Goal: Find specific page/section: Find specific page/section

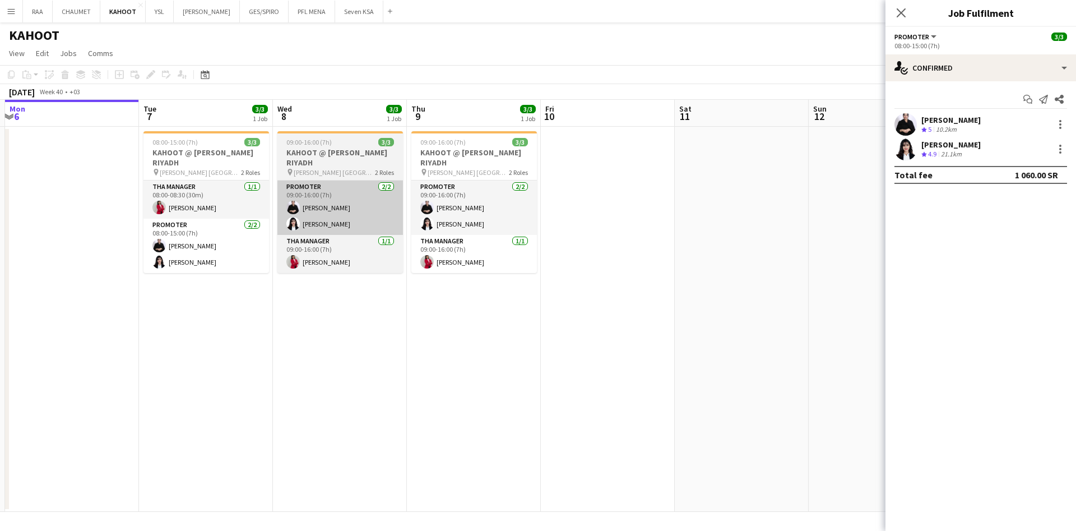
scroll to position [0, 328]
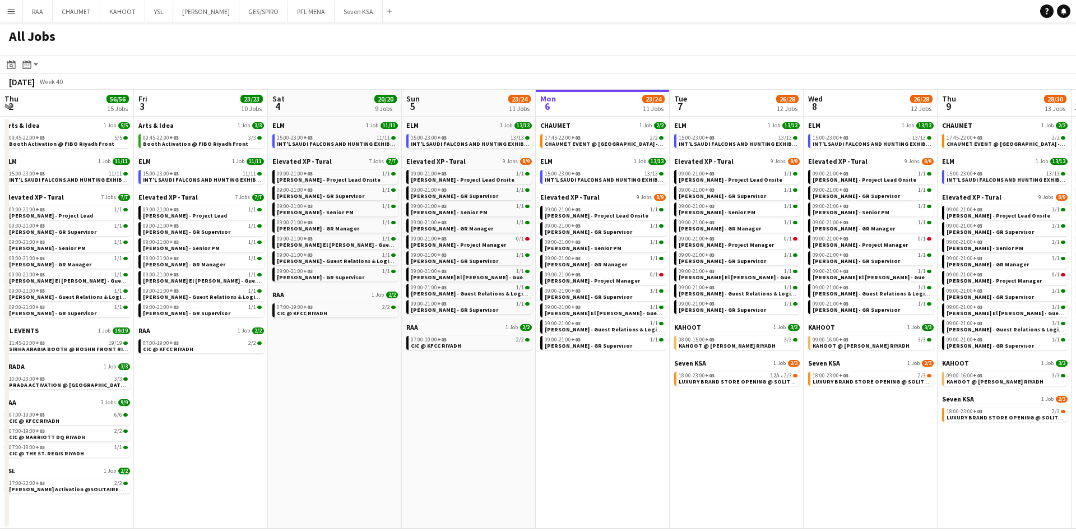
scroll to position [0, 268]
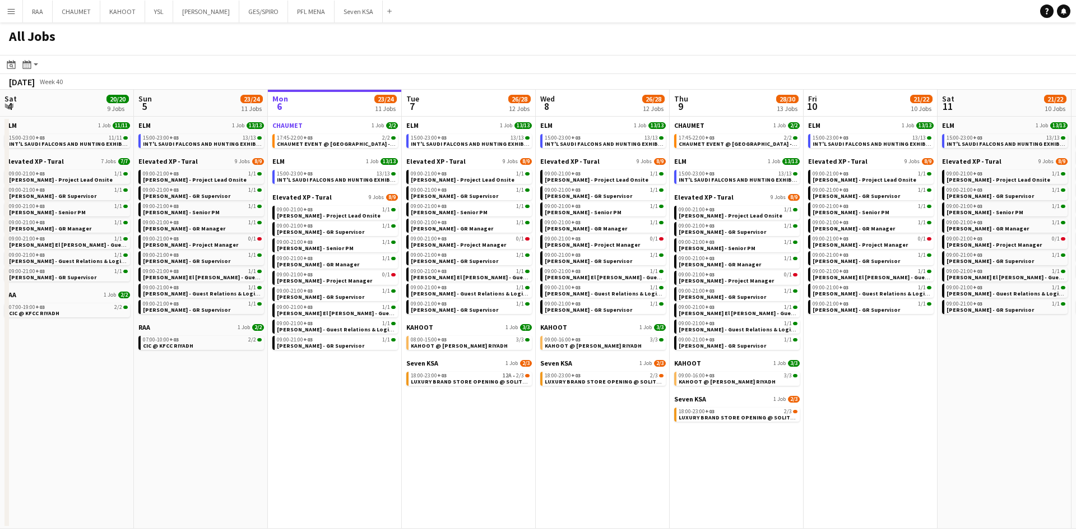
click at [285, 127] on span "CHAUMET" at bounding box center [287, 125] width 30 height 8
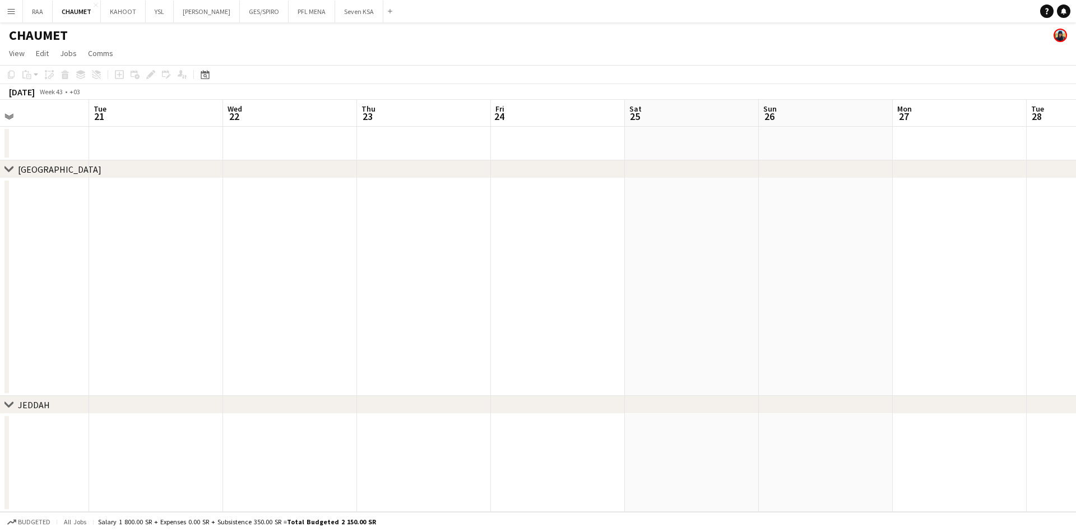
scroll to position [0, 314]
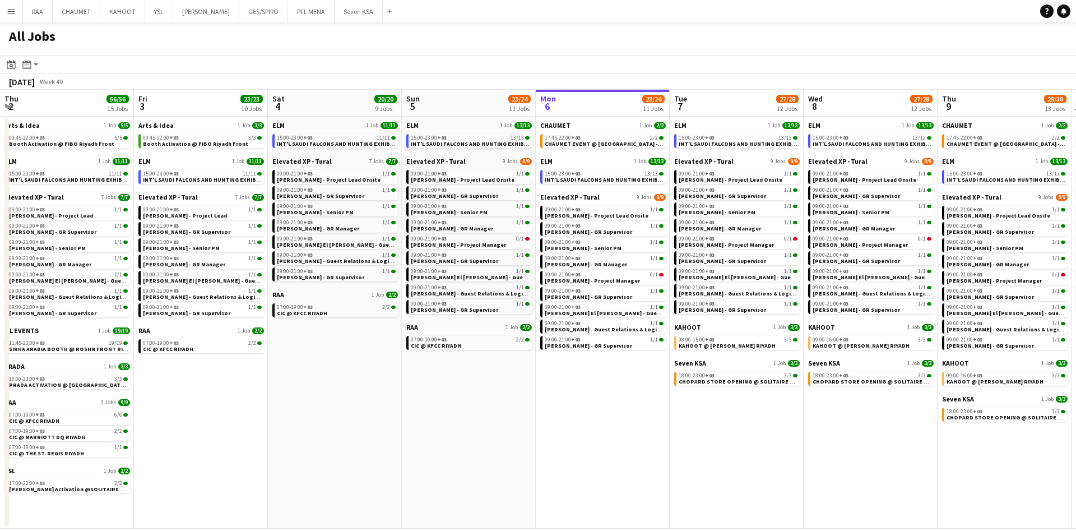
scroll to position [0, 268]
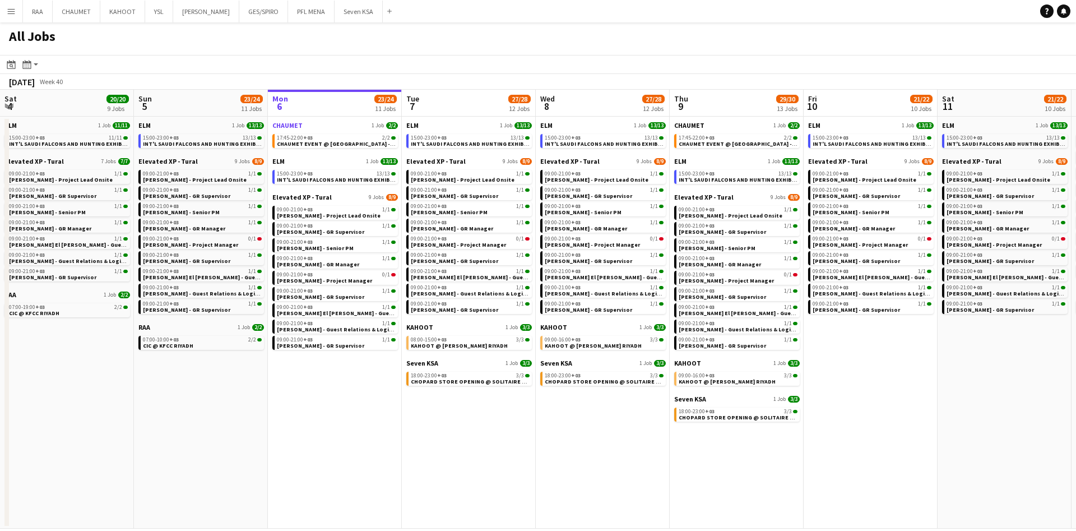
click at [289, 124] on span "CHAUMET" at bounding box center [287, 125] width 30 height 8
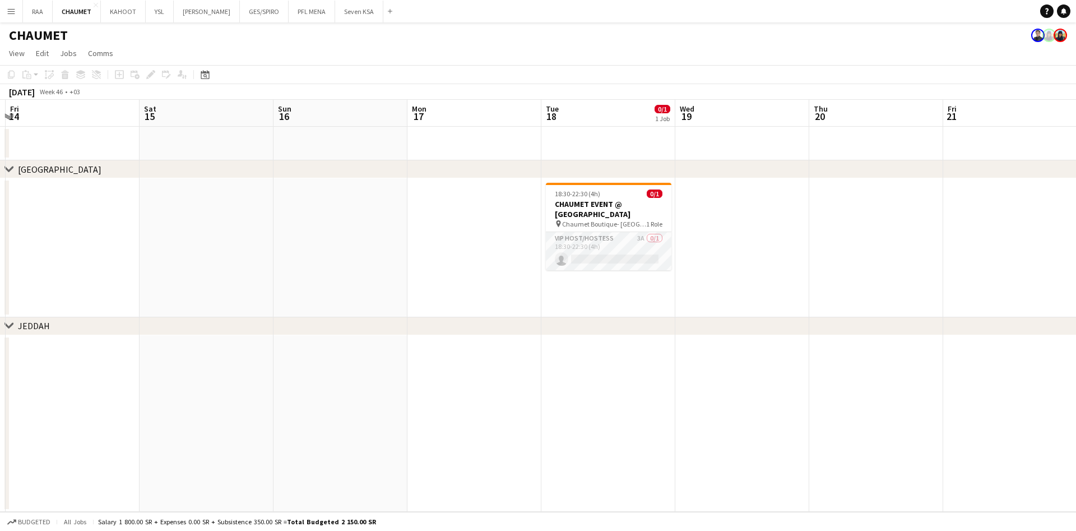
scroll to position [0, 397]
